Goal: Browse casually: Explore the website without a specific task or goal

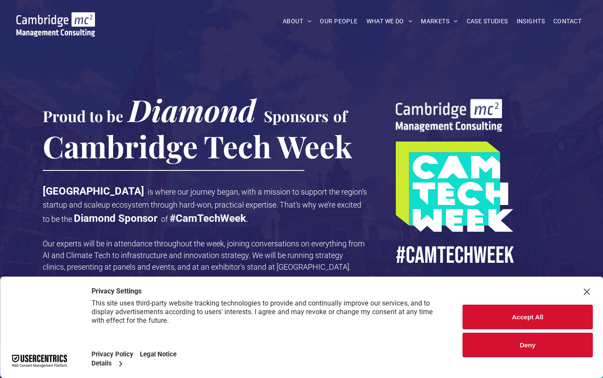
click at [531, 349] on button "Deny" at bounding box center [527, 345] width 130 height 25
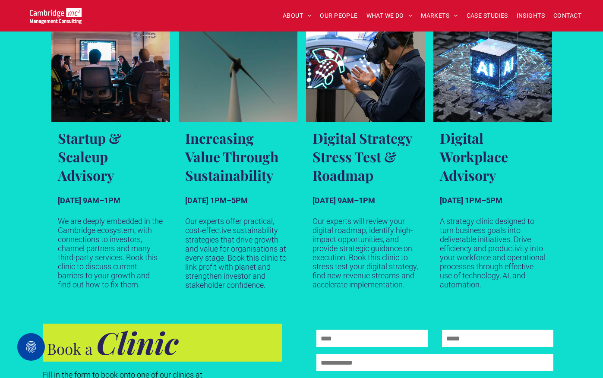
scroll to position [546, 0]
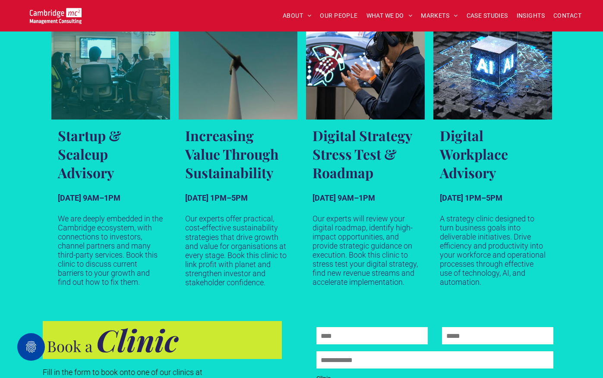
click at [84, 169] on h3 "Startup & Scaleup Advisory" at bounding box center [111, 154] width 106 height 56
click at [84, 148] on h3 "Startup & Scaleup Advisory" at bounding box center [111, 154] width 106 height 56
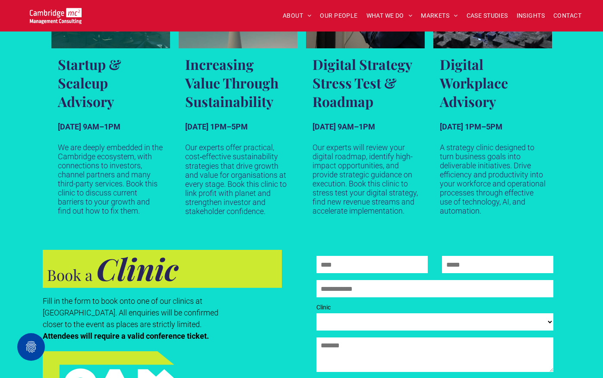
scroll to position [614, 0]
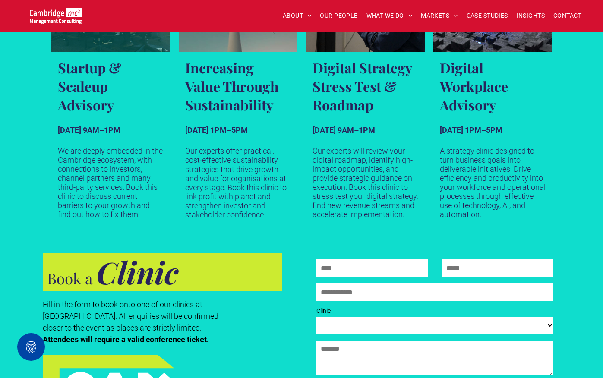
click at [85, 79] on h3 "Startup & Scaleup Advisory" at bounding box center [111, 86] width 106 height 56
click at [82, 89] on h3 "Startup & Scaleup Advisory" at bounding box center [111, 86] width 106 height 56
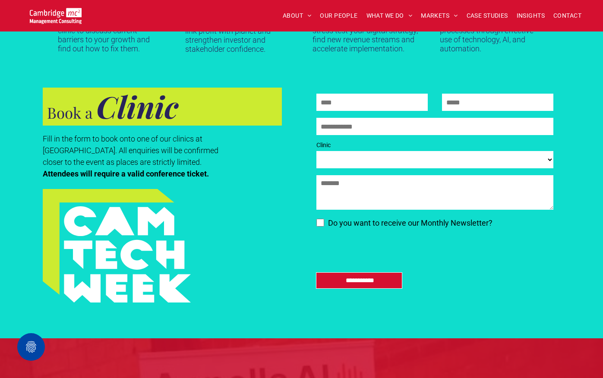
scroll to position [732, 0]
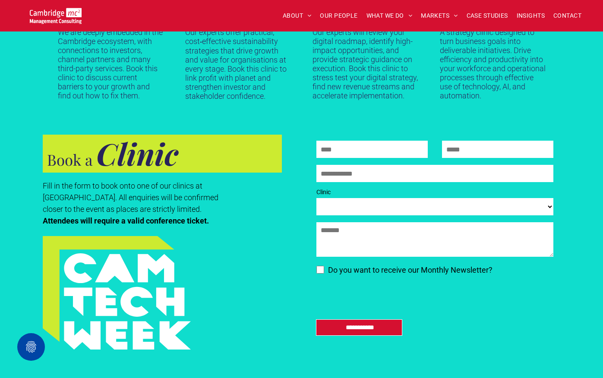
click at [360, 207] on select "**********" at bounding box center [434, 206] width 236 height 17
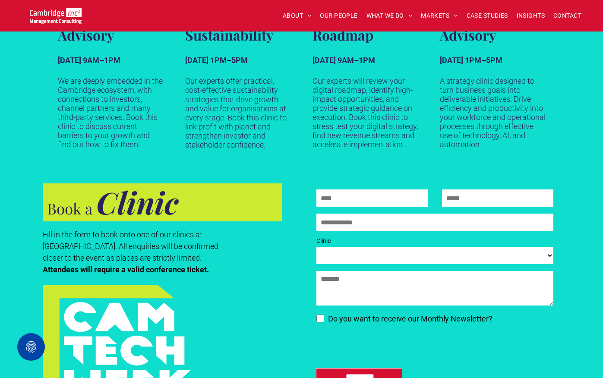
scroll to position [690, 0]
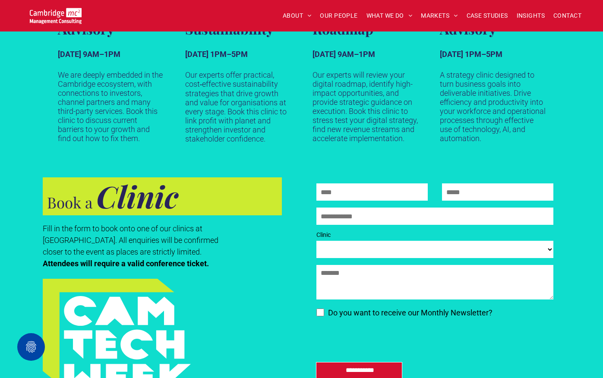
click at [376, 250] on select "**********" at bounding box center [434, 249] width 236 height 17
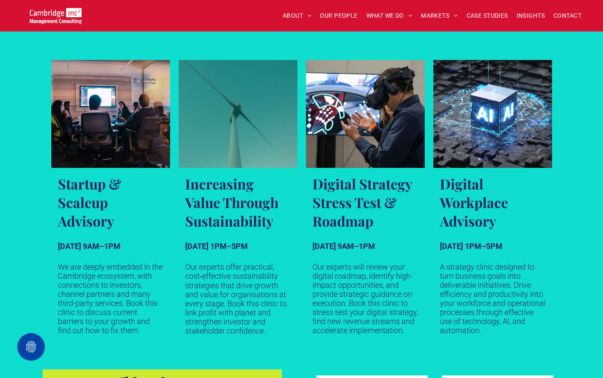
scroll to position [0, 0]
